Goal: Information Seeking & Learning: Learn about a topic

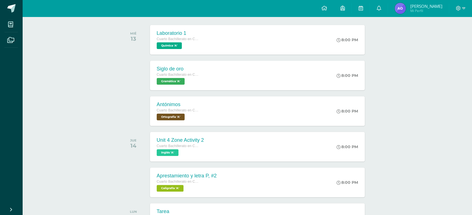
scroll to position [85, 0]
click at [245, 53] on div "Laboratorio 1 Cuarto Bachillerato en CCLL en Computacion Química 'A' 8:00 PM La…" at bounding box center [257, 40] width 217 height 30
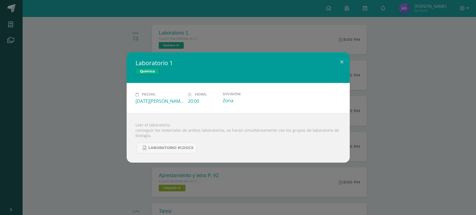
click at [284, 139] on div "Leer el laboratorio conseguir los materiales de ambos laboratorios, se harán si…" at bounding box center [238, 138] width 223 height 50
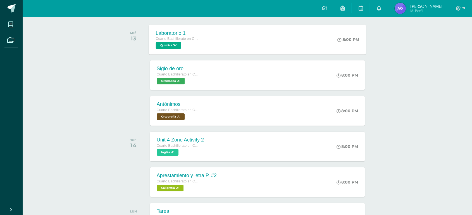
click at [195, 49] on div "Cuarto Bachillerato en CCLL en Computacion Química 'A'" at bounding box center [176, 42] width 42 height 13
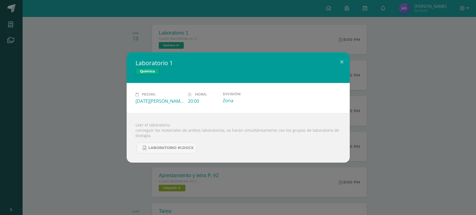
click at [446, 126] on div "Laboratorio 1 Química Fecha: Miércoles 13 de Agosto Hora: 20:00 División: Zona" at bounding box center [238, 107] width 472 height 110
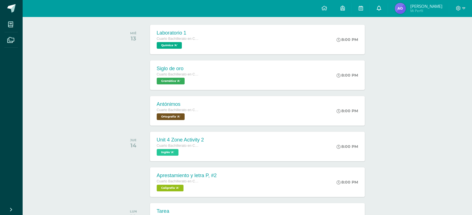
click at [384, 2] on link at bounding box center [379, 8] width 18 height 17
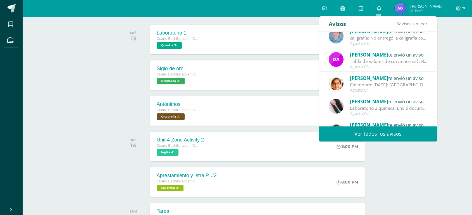
scroll to position [8, 0]
click at [408, 109] on div "Laboratorio 2 química: Envió documento del laboratorio 2 Revisar plataforma est…" at bounding box center [389, 108] width 78 height 6
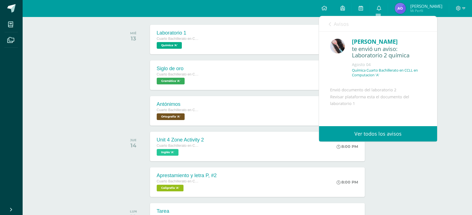
scroll to position [60, 0]
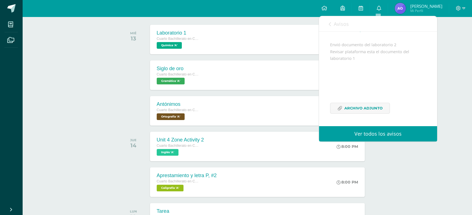
click at [326, 18] on div "Avisos 0 avisos sin leer Avisos" at bounding box center [378, 24] width 118 height 16
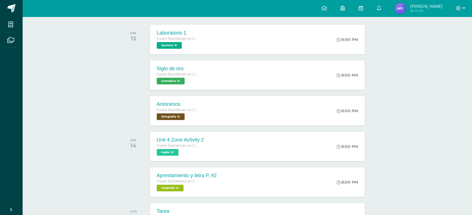
click at [434, 188] on div "Actividades recientes y próximas Tablero Pendientes de entrega Entregadas todas…" at bounding box center [246, 218] width 449 height 574
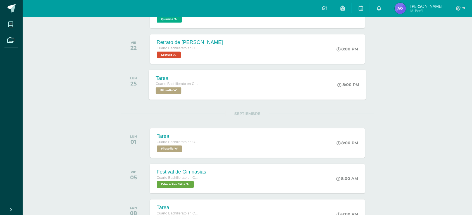
scroll to position [328, 0]
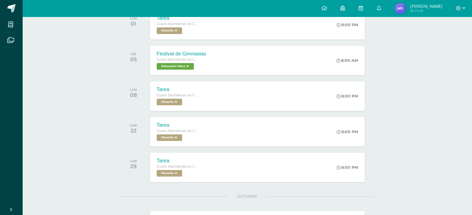
scroll to position [449, 0]
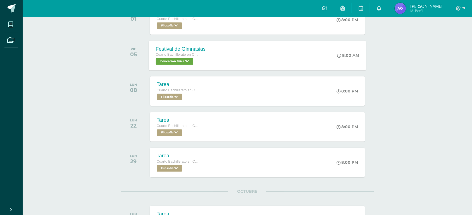
click at [249, 70] on div "Festival de Gimnasias Cuarto Bachillerato en CCLL en Computacion Educación físi…" at bounding box center [257, 55] width 217 height 30
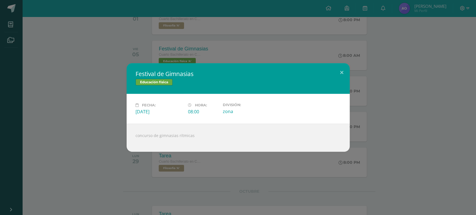
click at [437, 69] on div "Festival de Gimnasias Educación física Fecha: [DATE] Hora: 08:00 División:" at bounding box center [238, 107] width 472 height 89
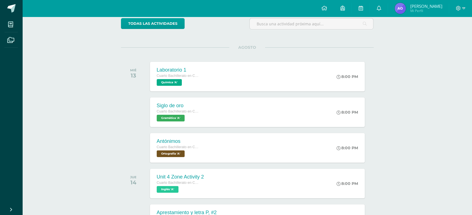
scroll to position [0, 0]
